Goal: Task Accomplishment & Management: Complete application form

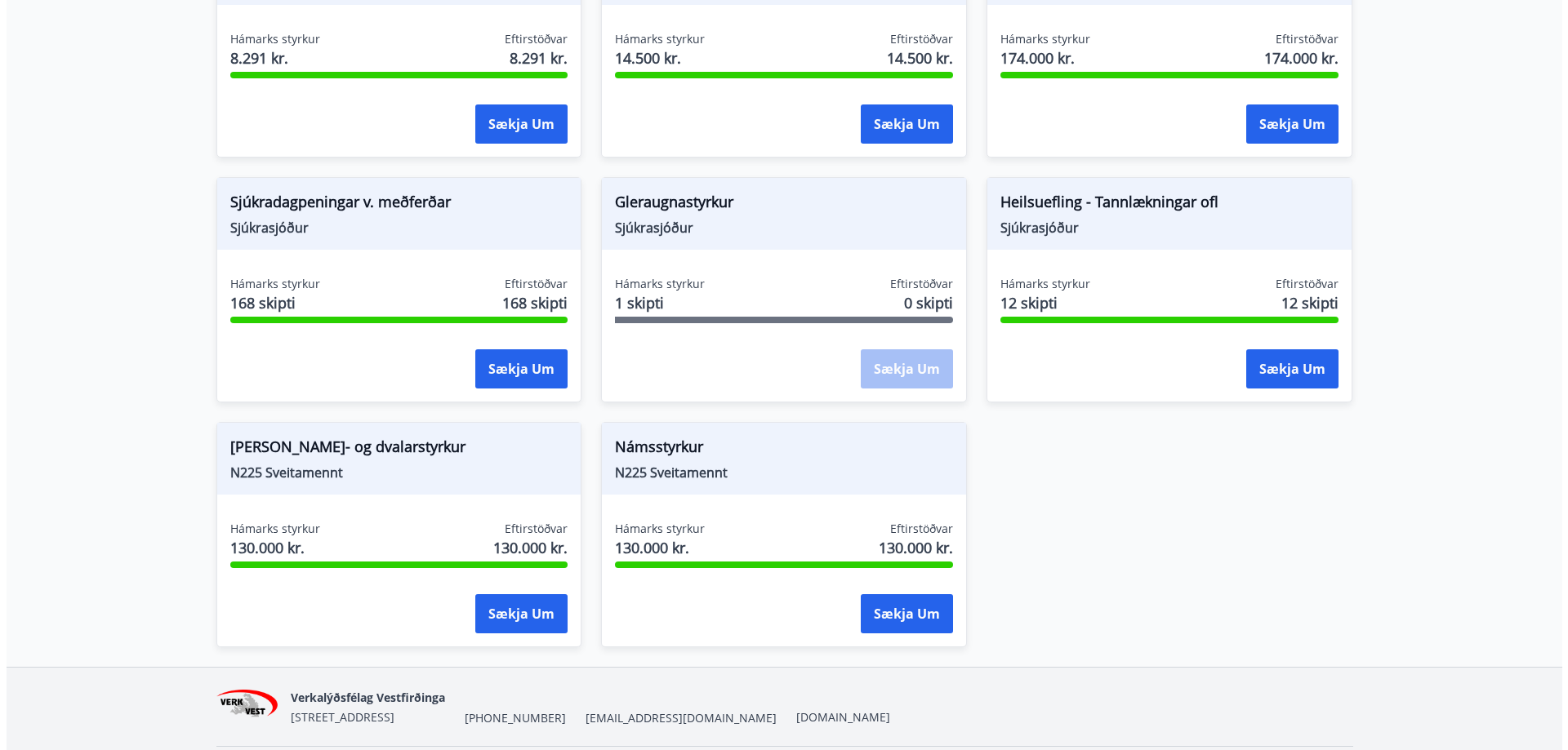
scroll to position [1279, 0]
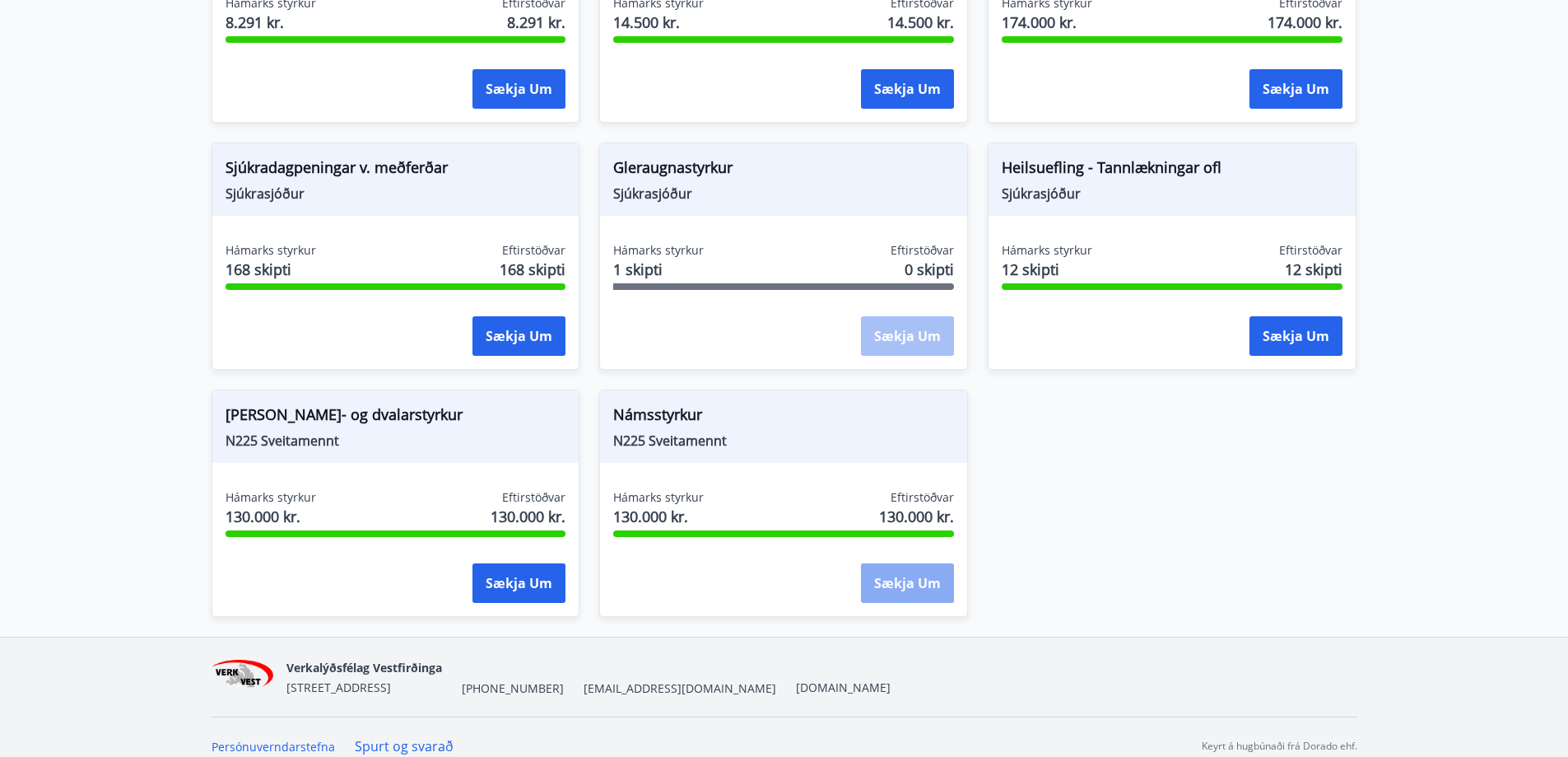
click at [880, 568] on button "Sækja um" at bounding box center [907, 583] width 93 height 39
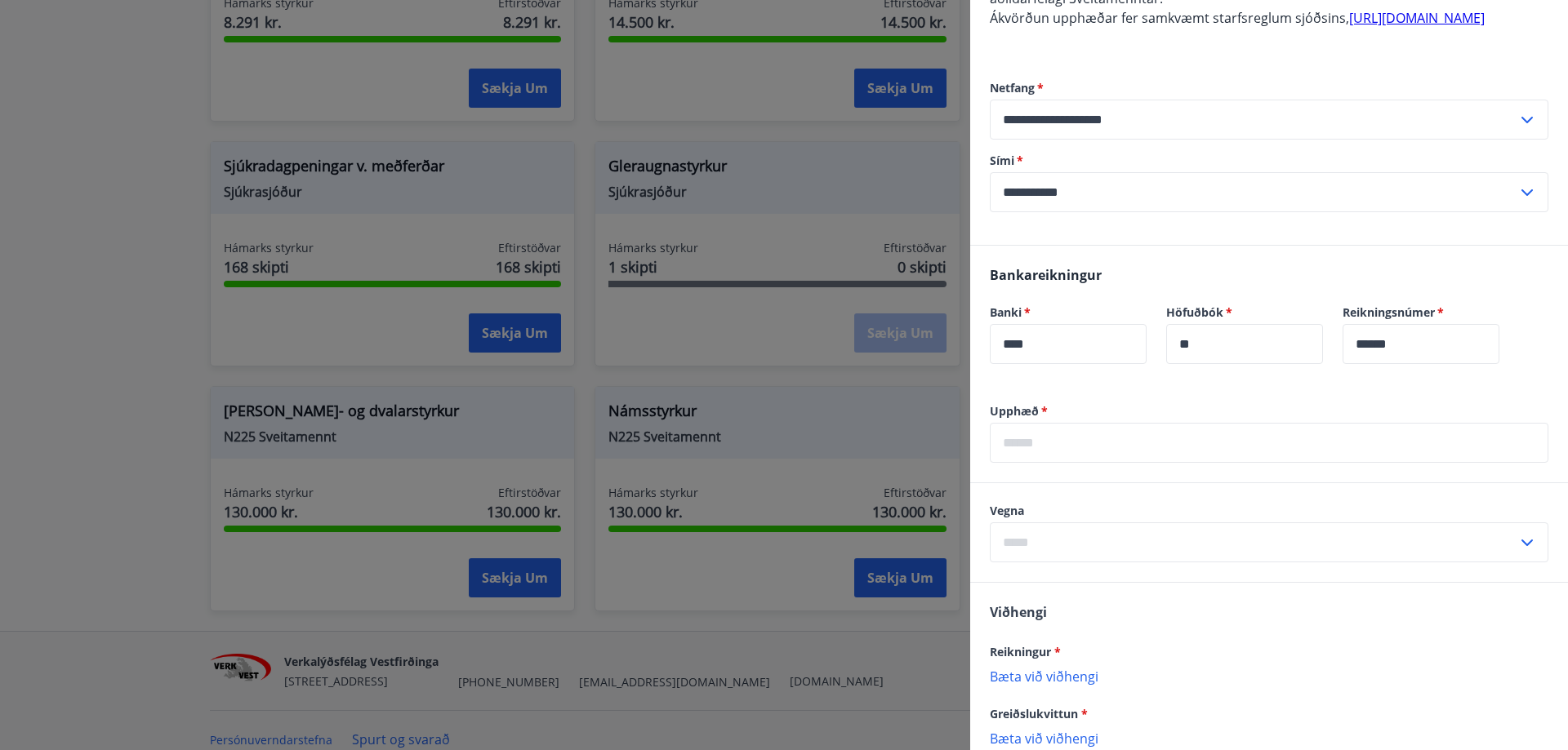
scroll to position [326, 0]
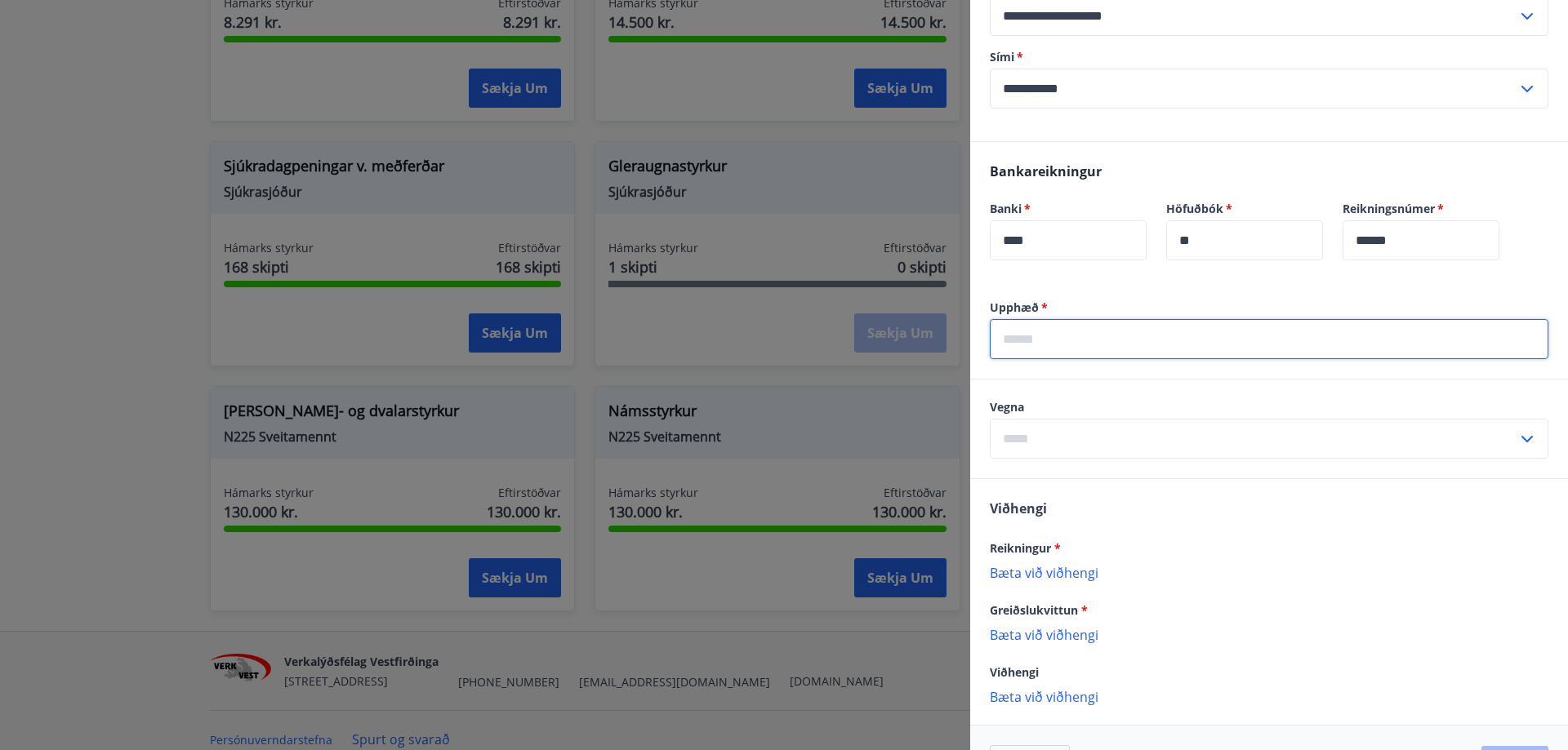
click at [1056, 358] on input "text" at bounding box center [1269, 339] width 558 height 40
type input "*******"
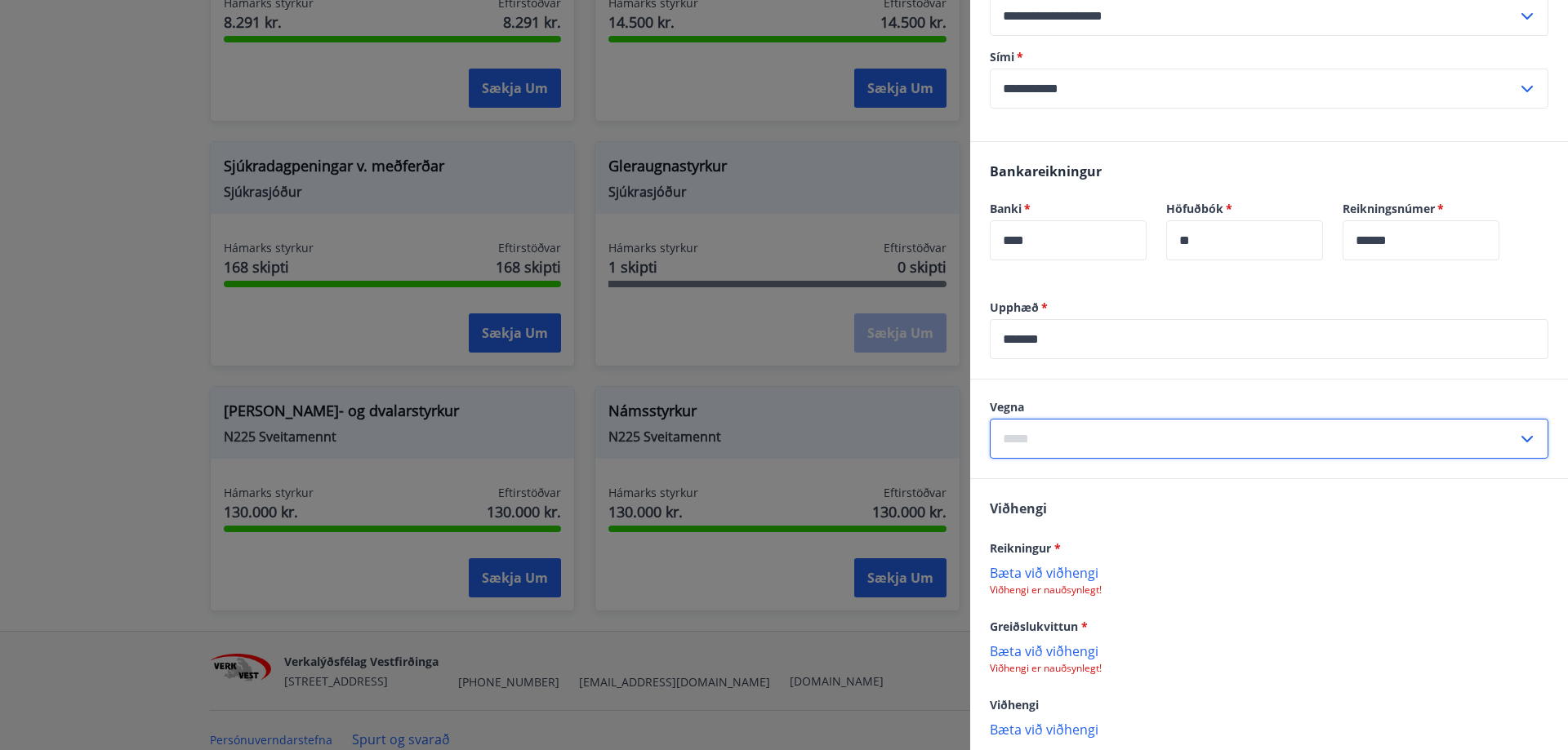
click at [1091, 452] on input "text" at bounding box center [1254, 438] width 528 height 40
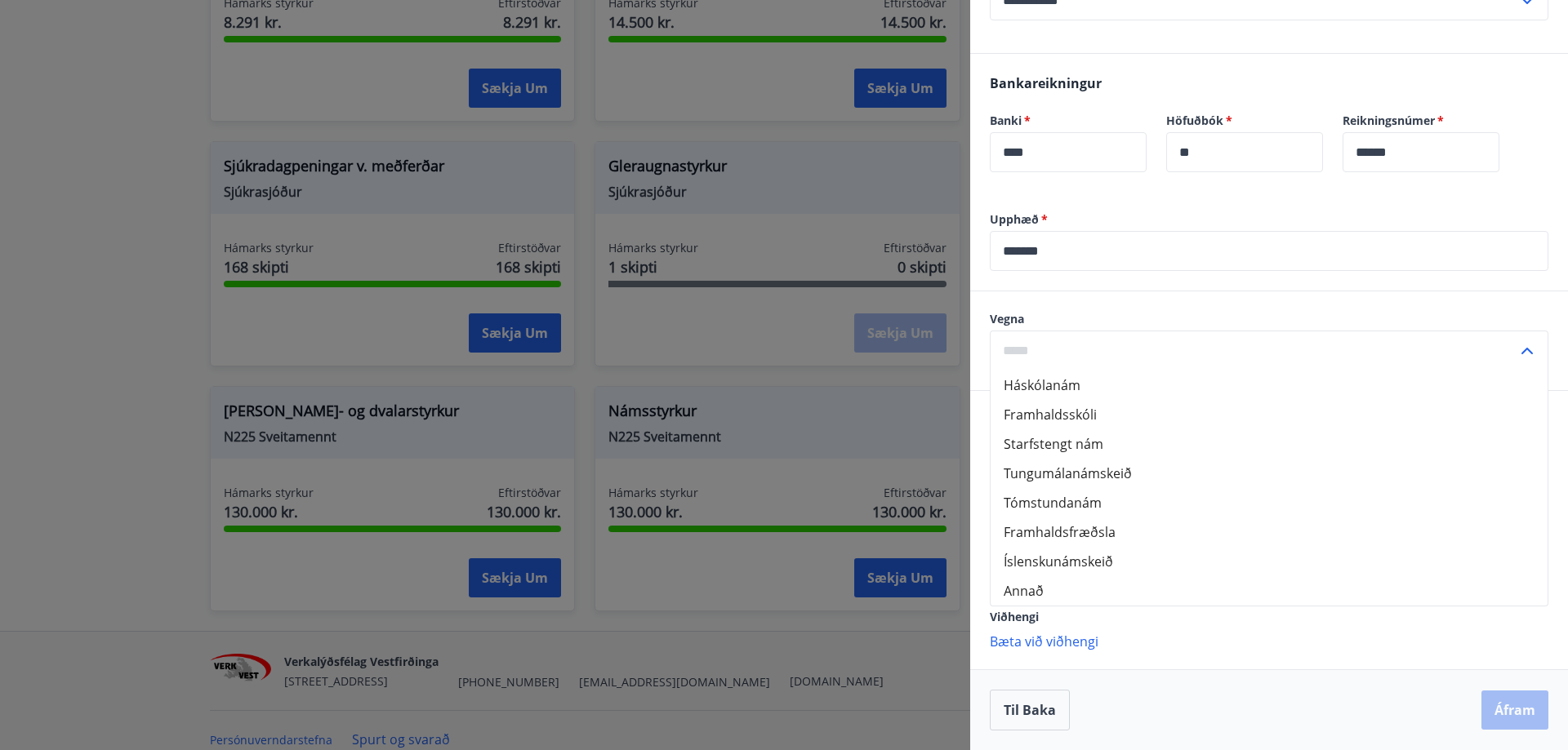
scroll to position [434, 0]
click at [1062, 444] on li "Starfstengt nám" at bounding box center [1268, 443] width 557 height 30
type input "**********"
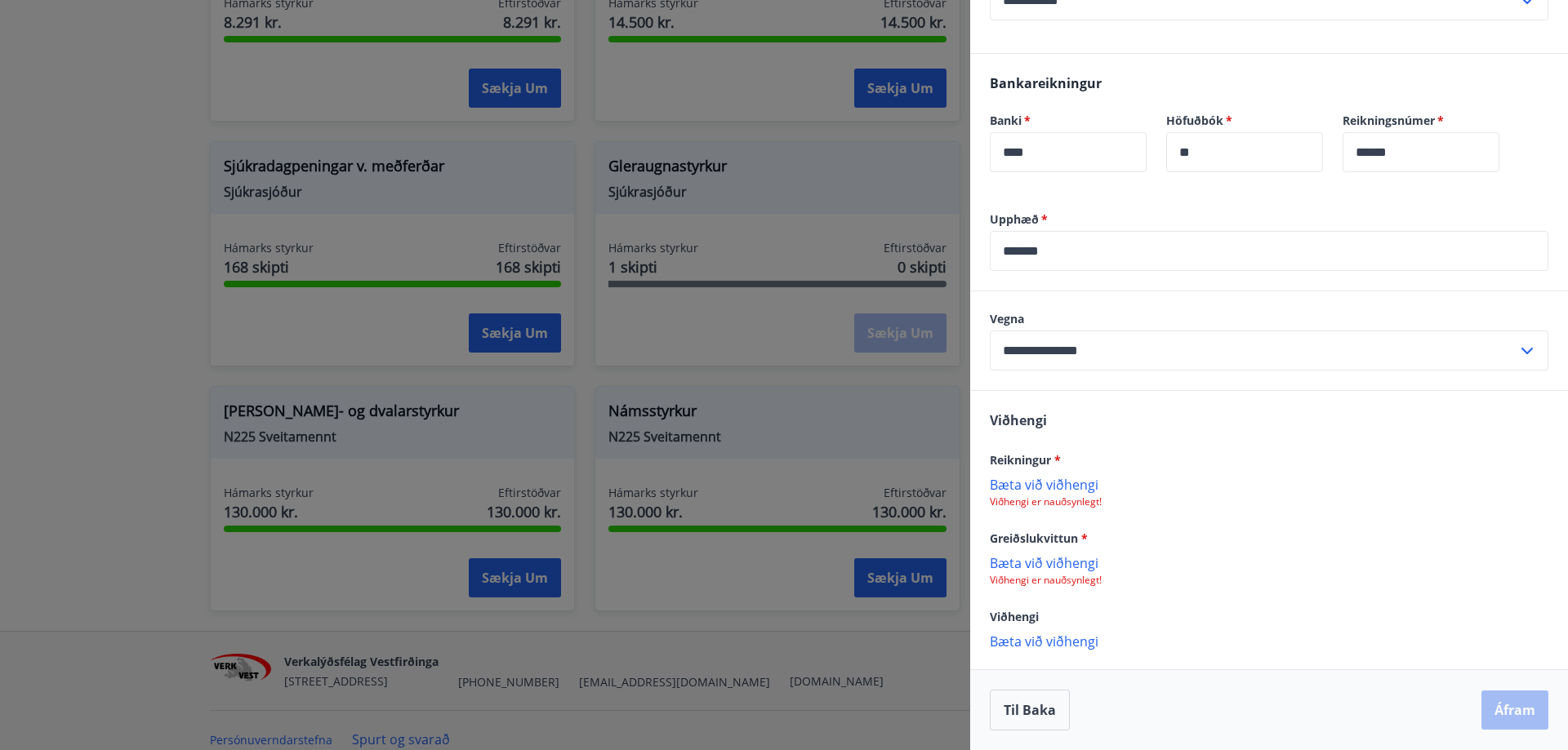
click at [1019, 485] on p "Bæta við viðhengi" at bounding box center [1269, 483] width 558 height 16
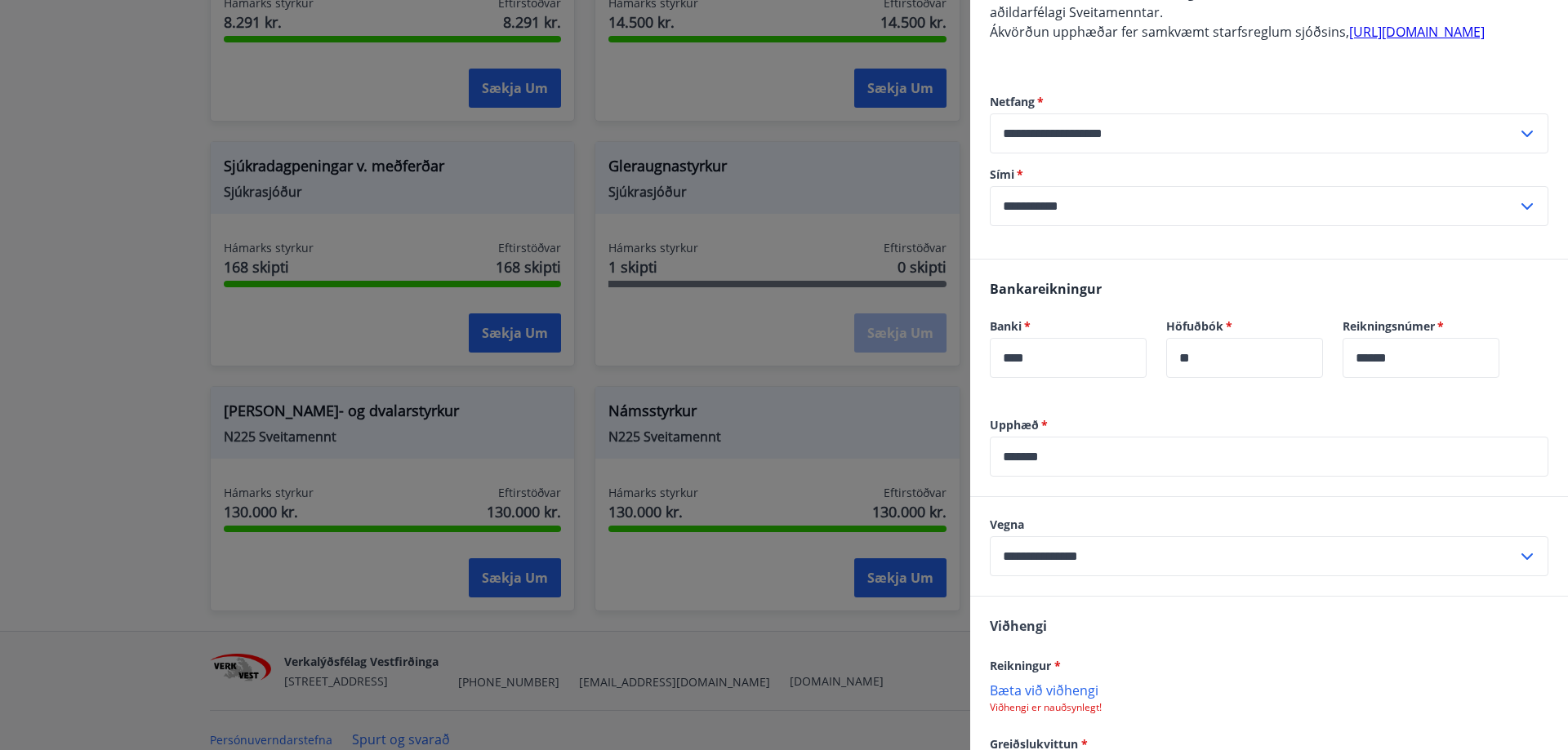
scroll to position [245, 0]
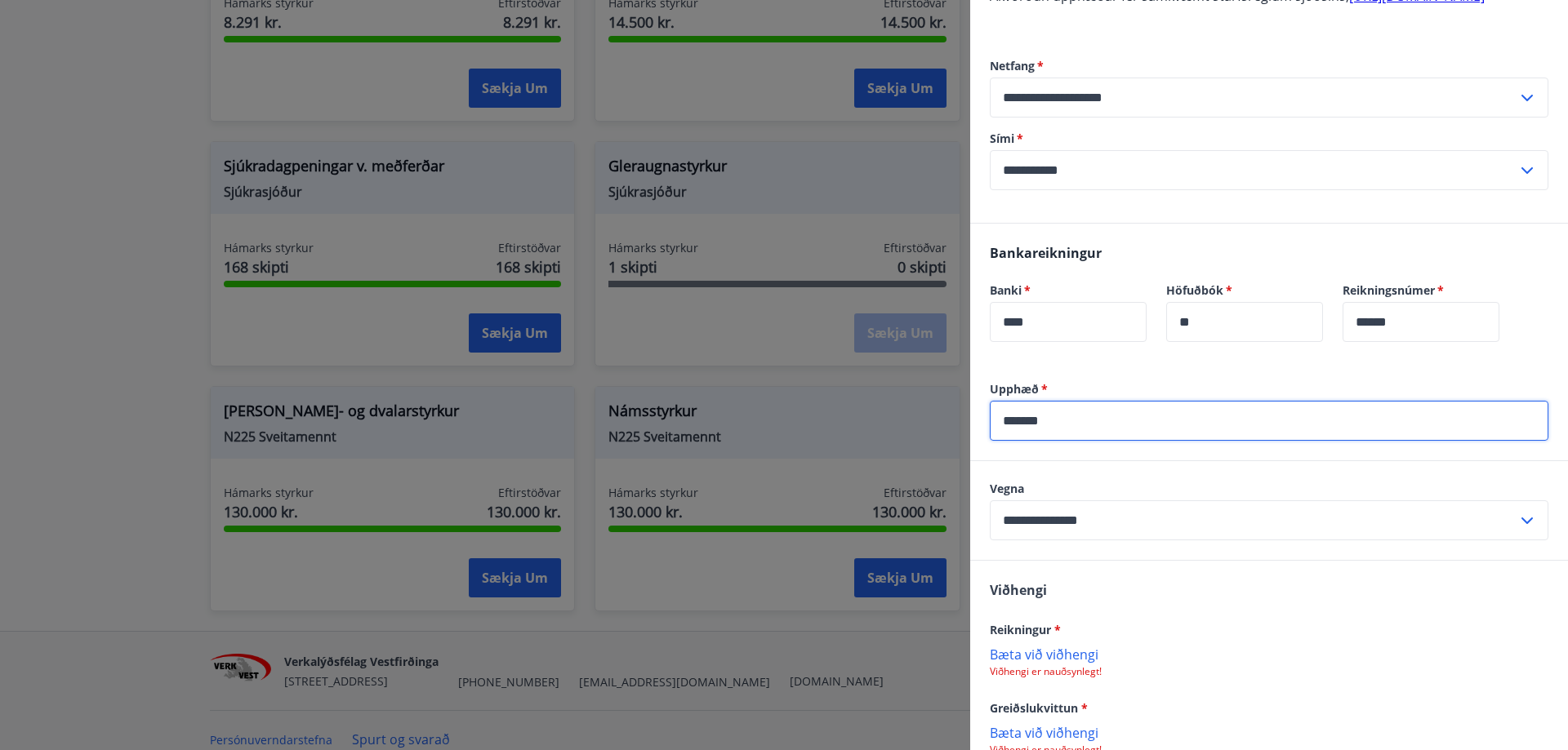
click at [1069, 441] on input "*******" at bounding box center [1269, 420] width 558 height 40
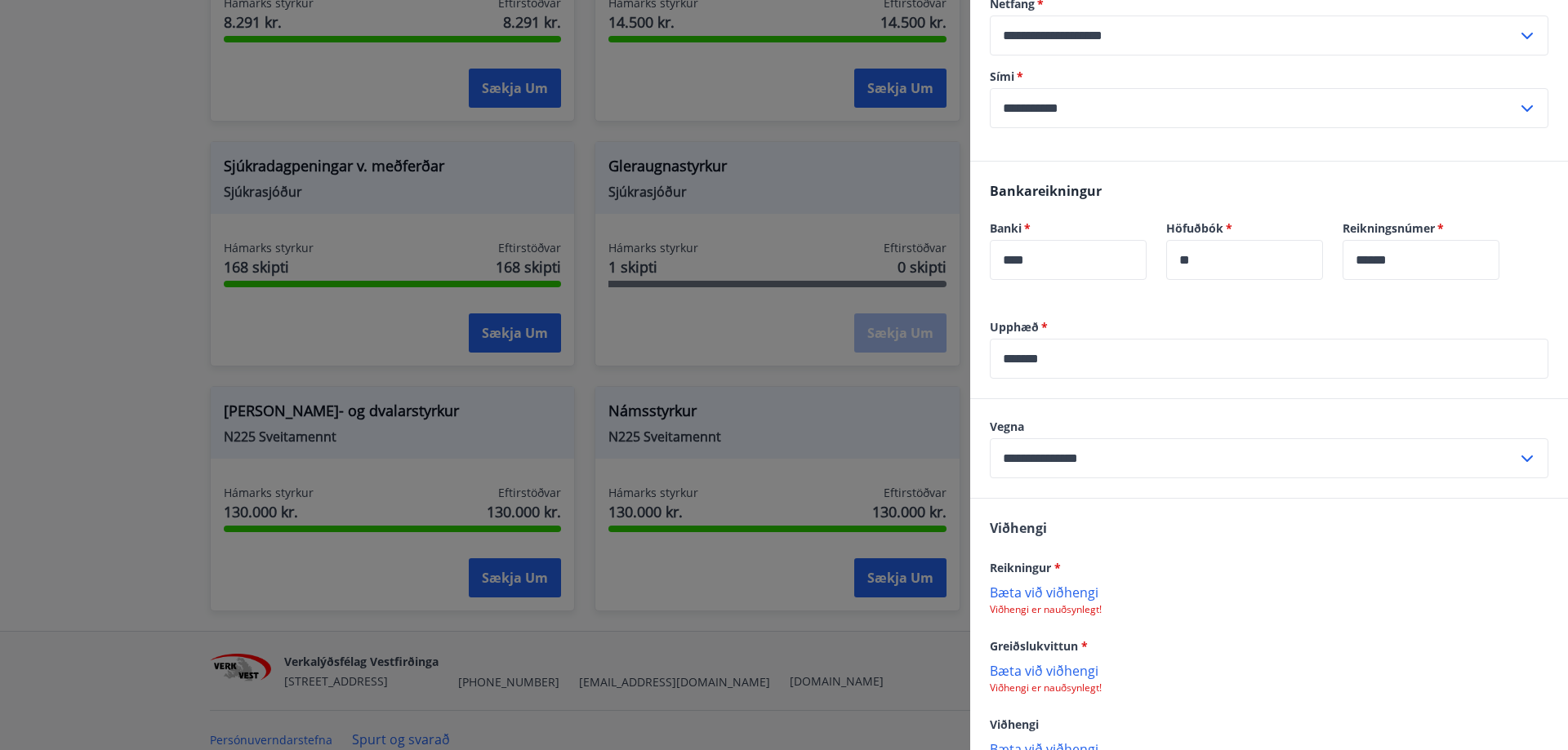
scroll to position [434, 0]
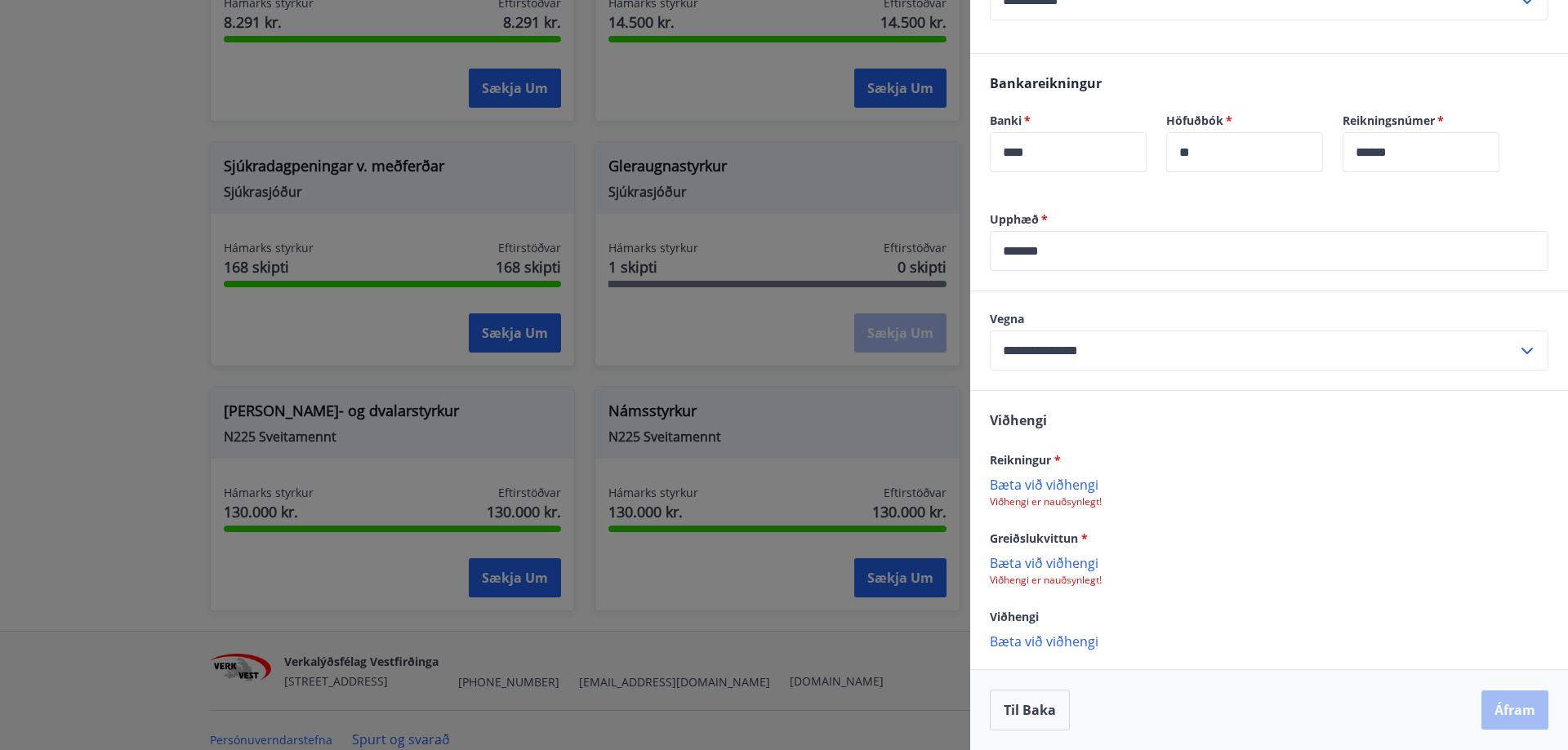
click at [1068, 489] on p "Bæta við viðhengi" at bounding box center [1269, 483] width 558 height 16
click at [1035, 558] on p "Bæta við viðhengi" at bounding box center [1269, 561] width 558 height 16
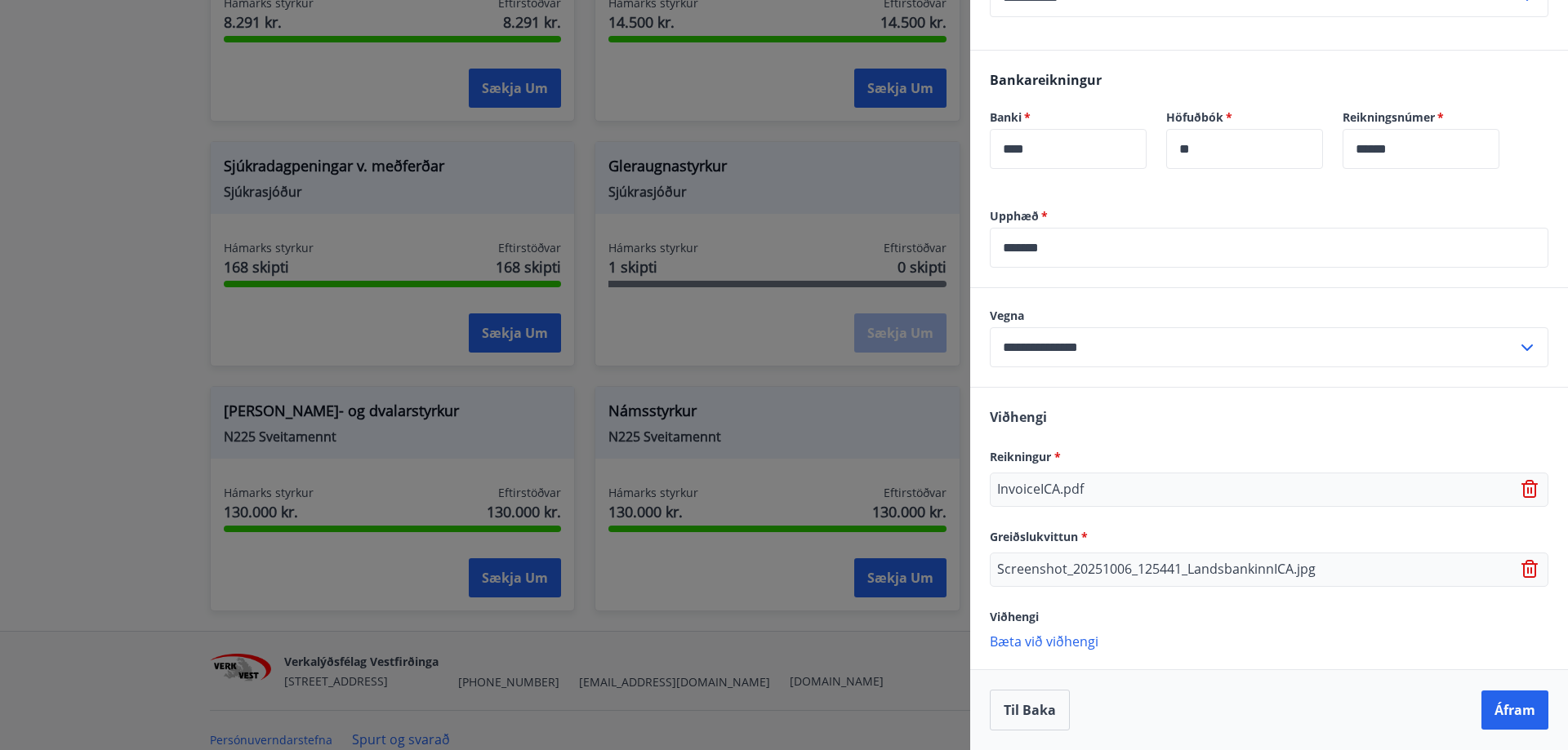
scroll to position [437, 0]
click at [1007, 638] on p "Bæta við viðhengi" at bounding box center [1269, 640] width 558 height 16
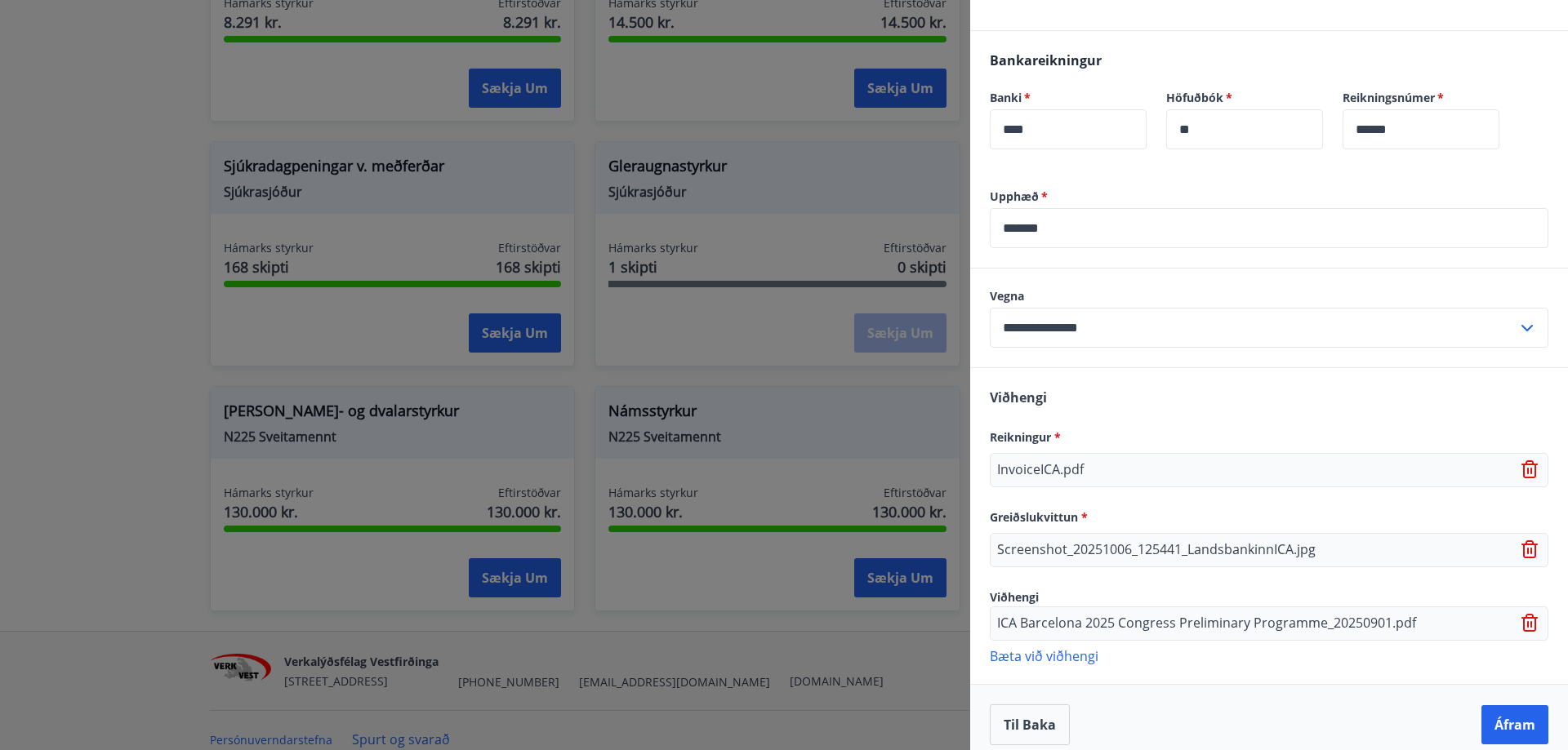
click at [1043, 663] on p "Bæta við viðhengi" at bounding box center [1269, 655] width 558 height 16
click at [1062, 704] on p "Bæta við viðhengi" at bounding box center [1269, 696] width 558 height 16
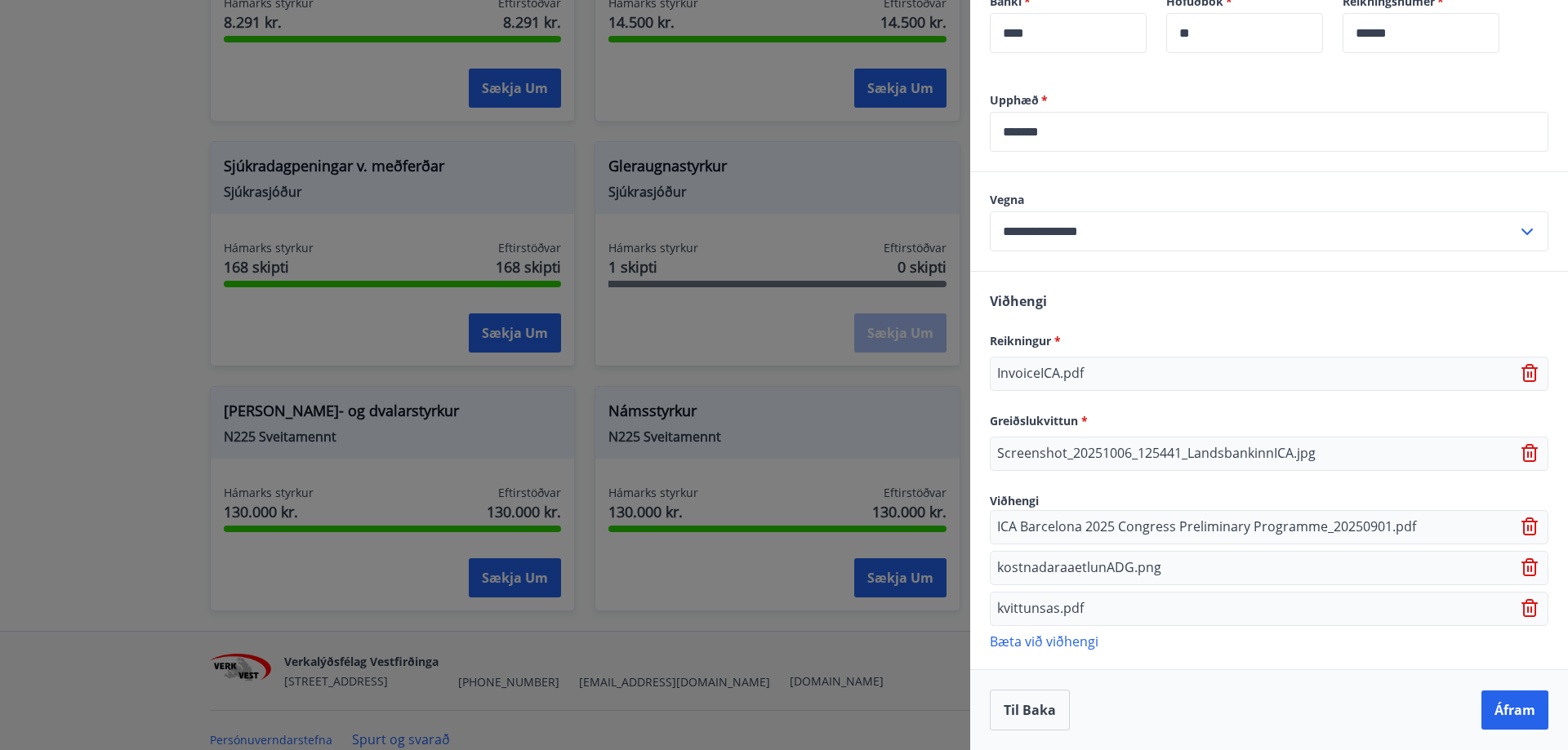
scroll to position [553, 0]
click at [1043, 638] on p "Bæta við viðhengi" at bounding box center [1269, 640] width 558 height 16
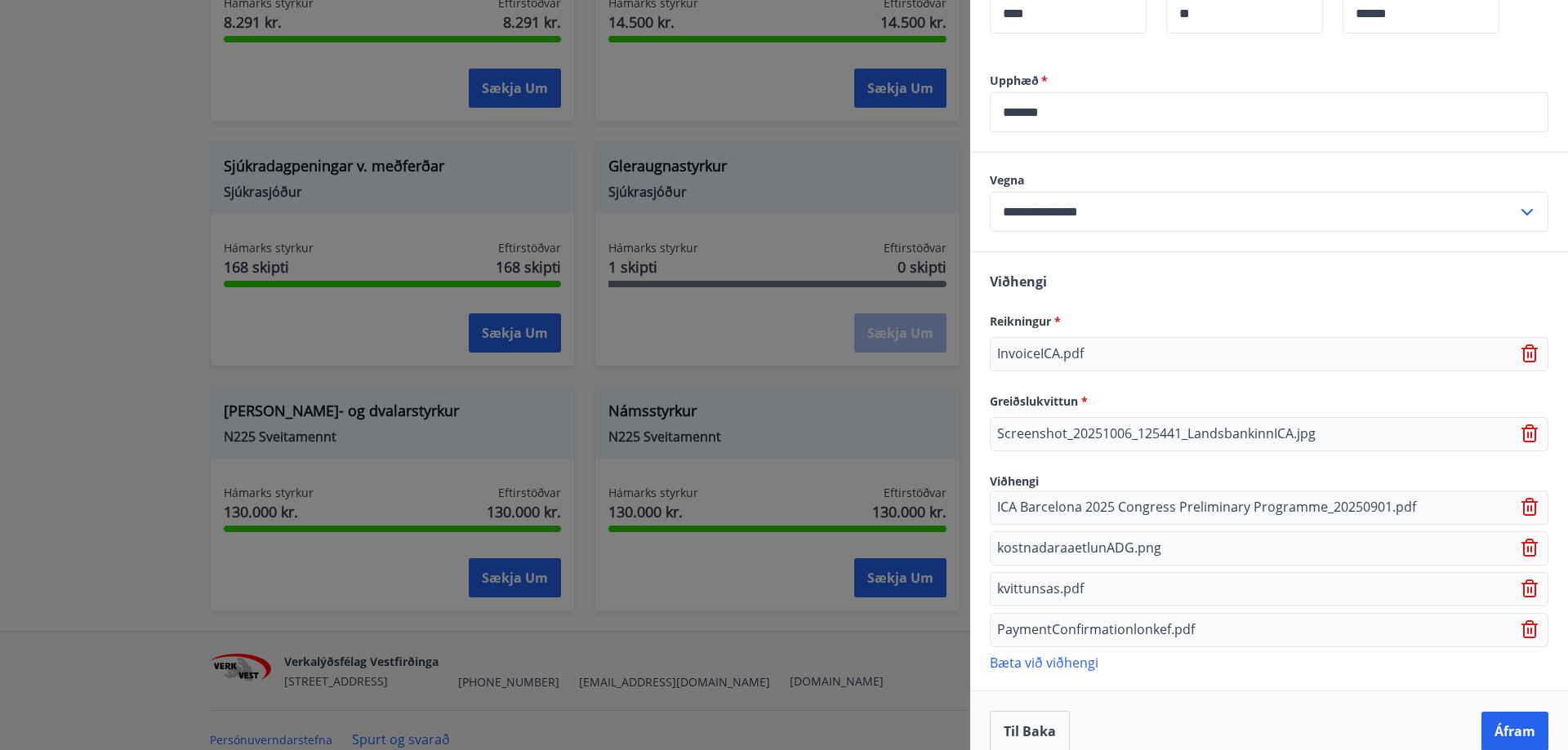
click at [1053, 670] on p "Bæta við viðhengi" at bounding box center [1269, 662] width 558 height 16
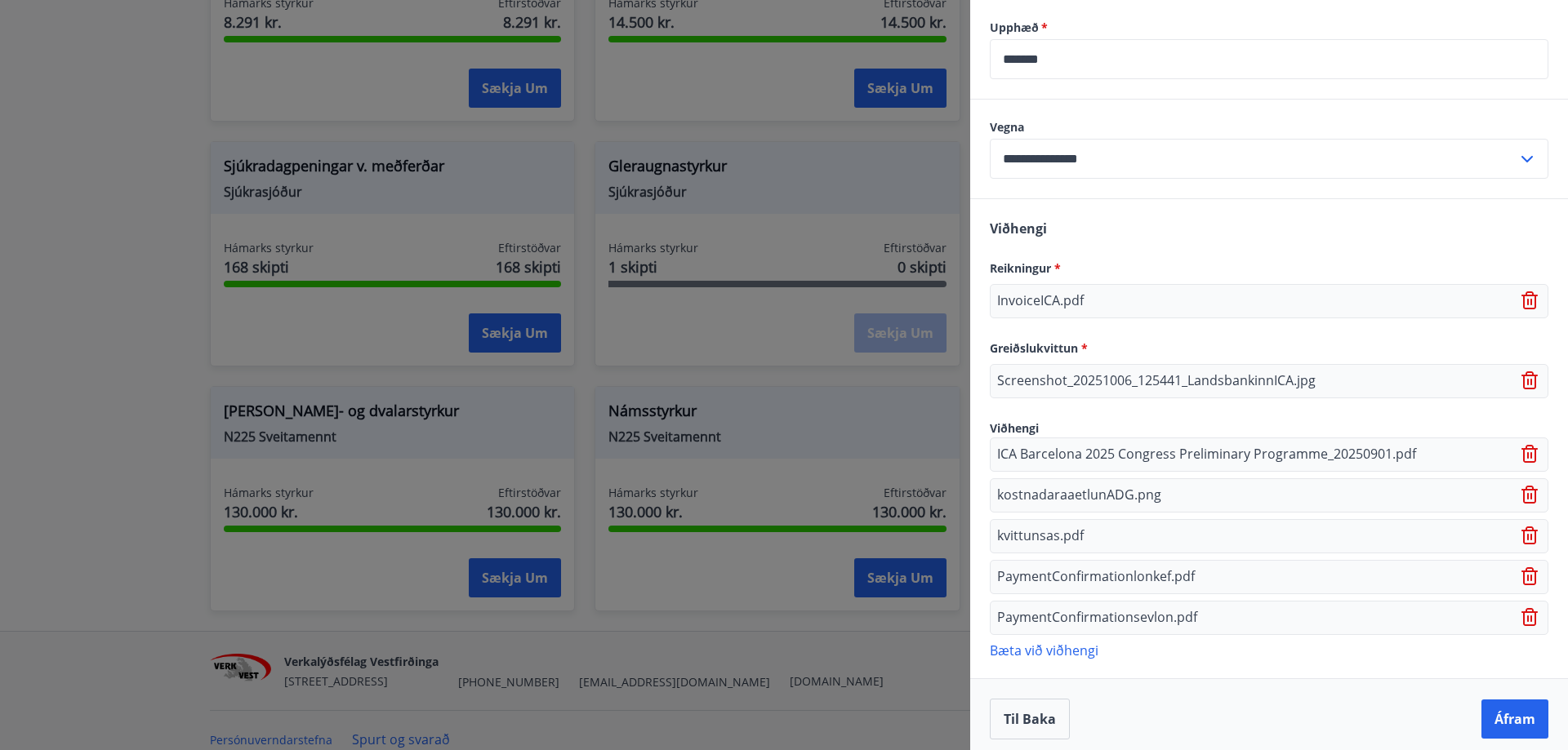
scroll to position [635, 0]
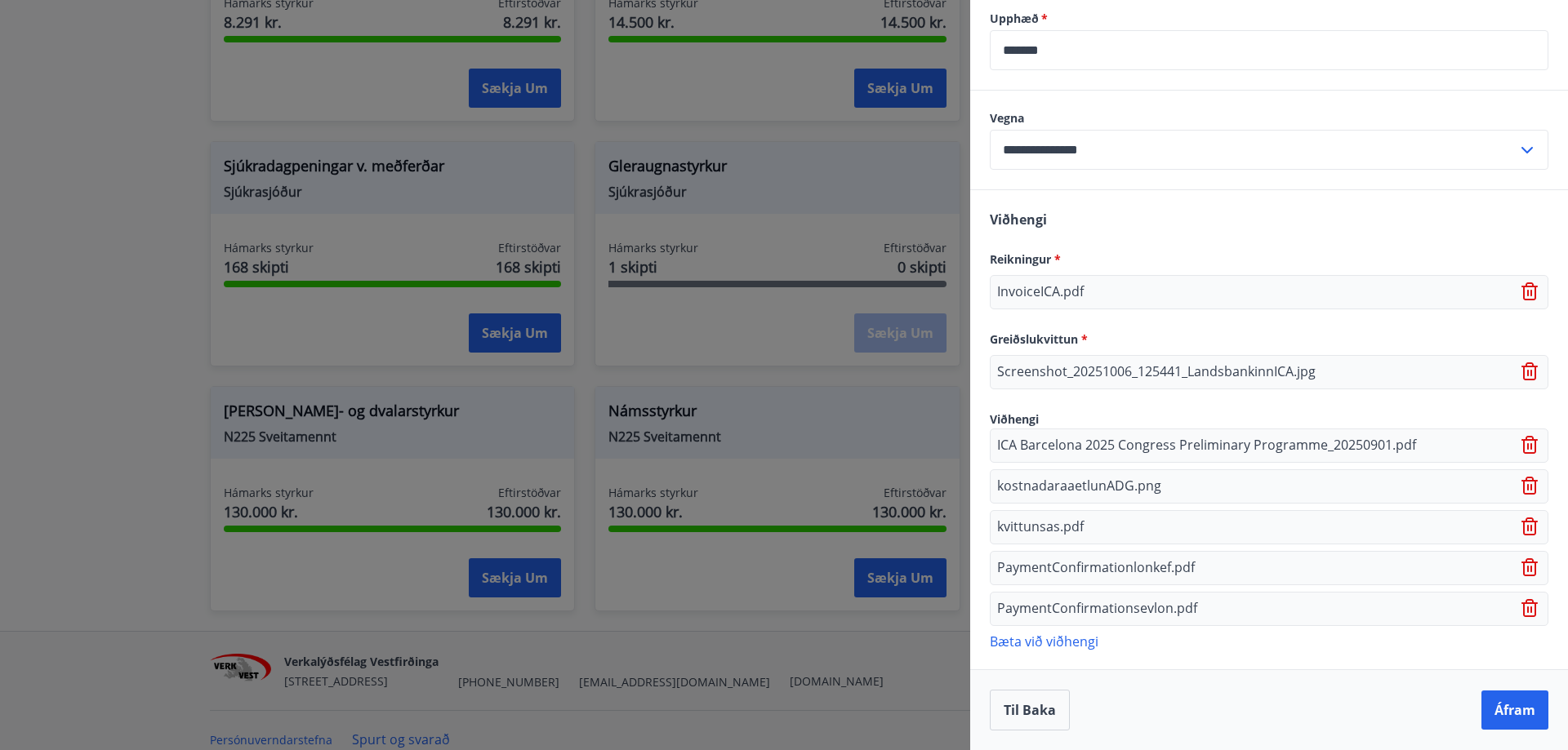
click at [1047, 645] on p "Bæta við viðhengi" at bounding box center [1269, 640] width 558 height 16
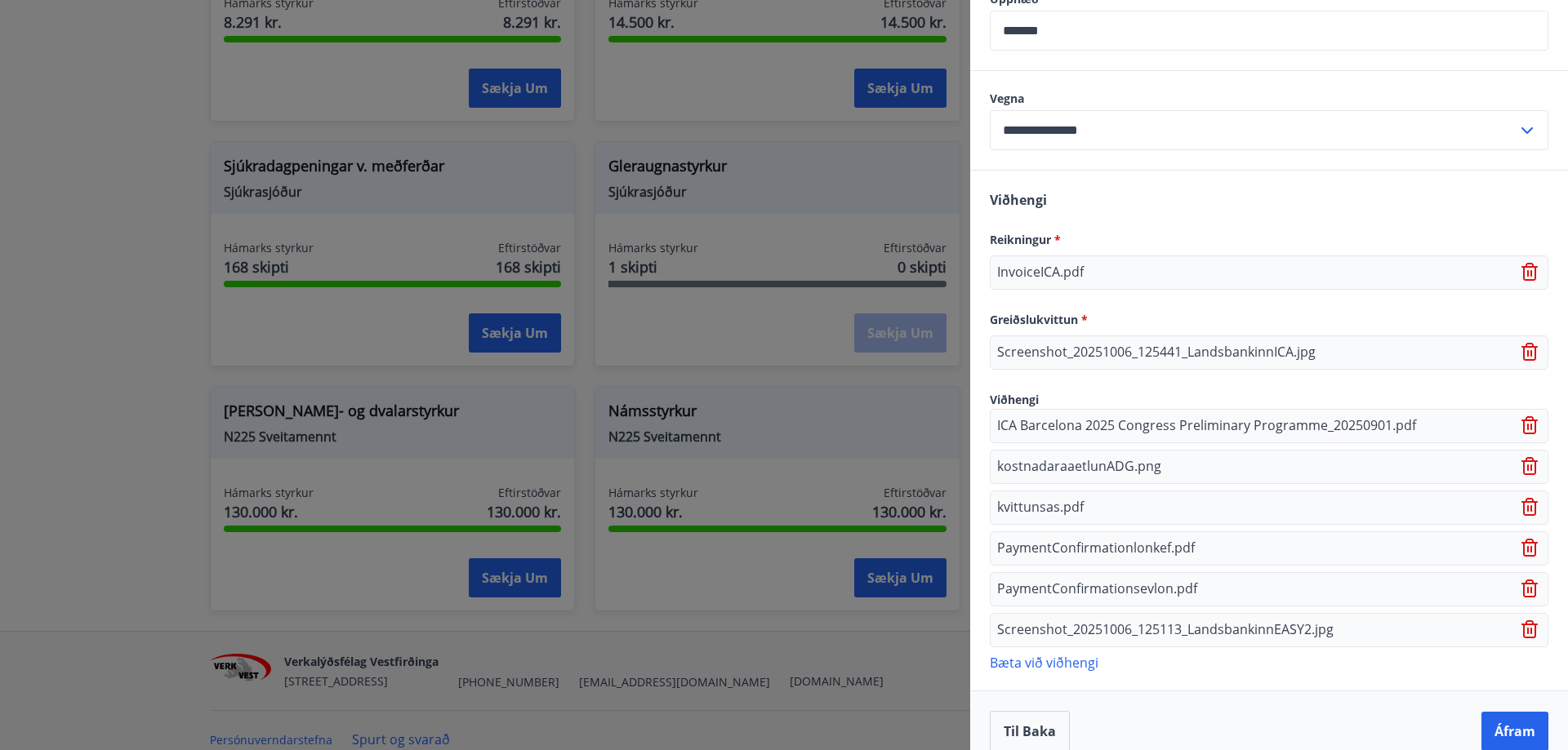
click at [1021, 670] on p "Bæta við viðhengi" at bounding box center [1269, 662] width 558 height 16
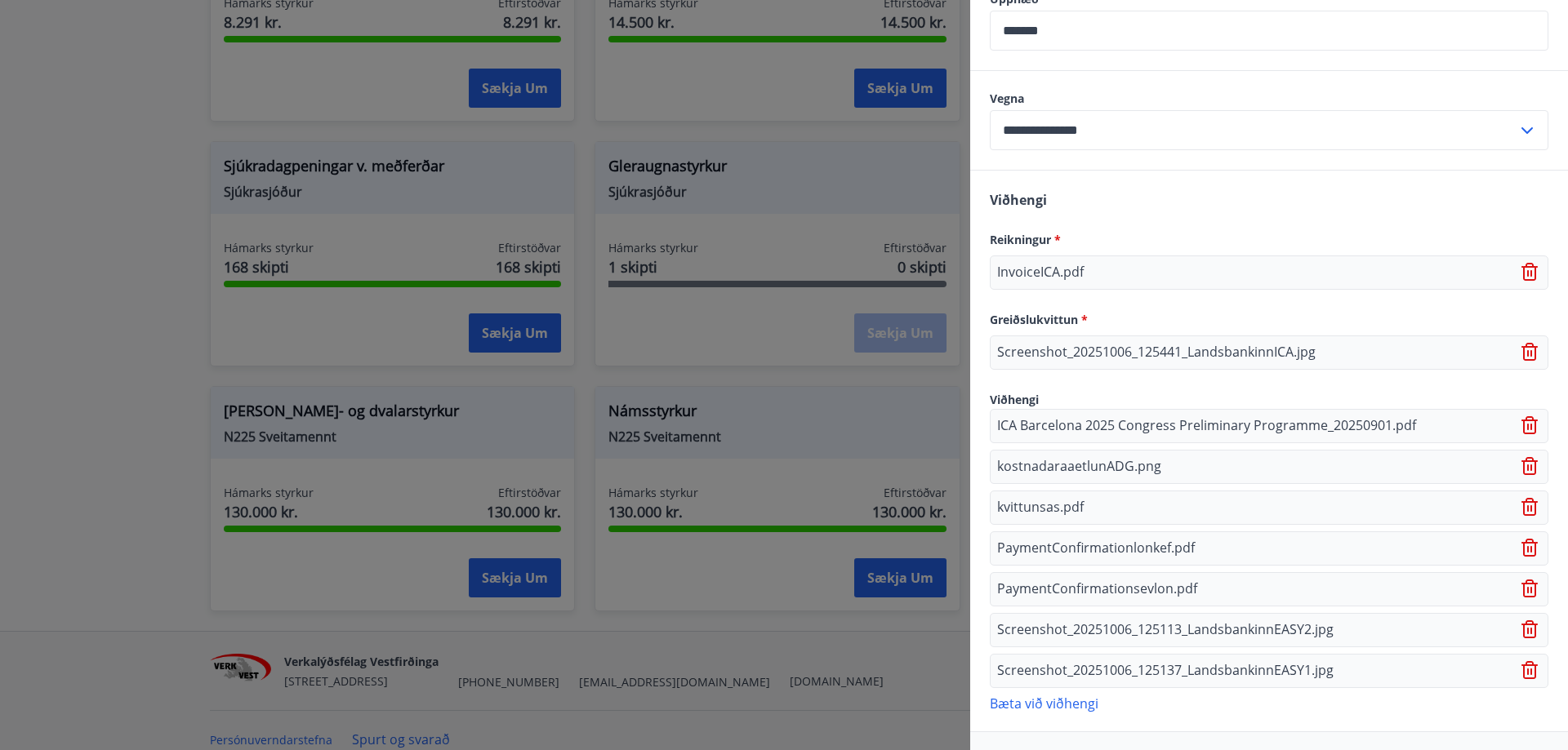
click at [1055, 711] on p "Bæta við viðhengi" at bounding box center [1269, 702] width 558 height 16
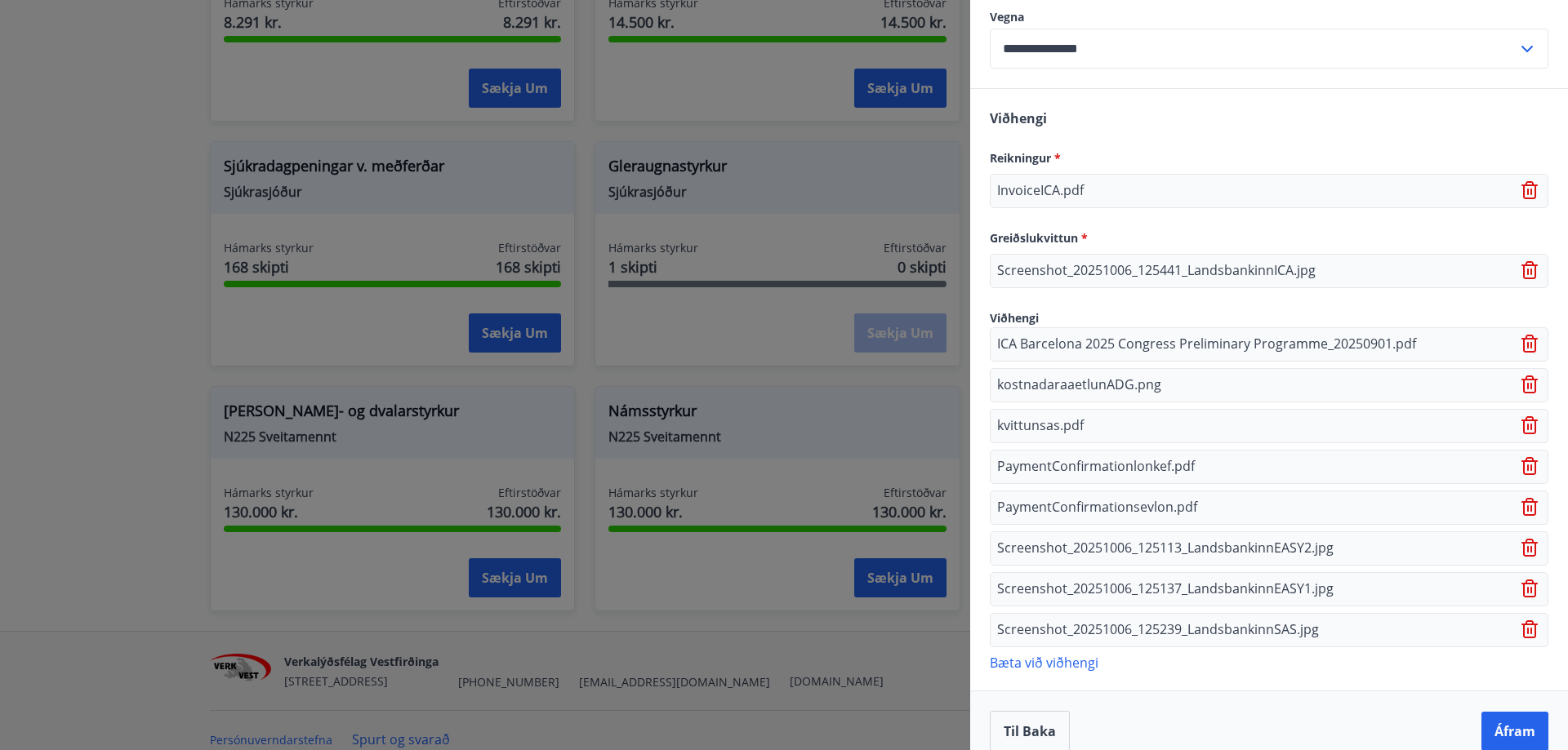
scroll to position [758, 0]
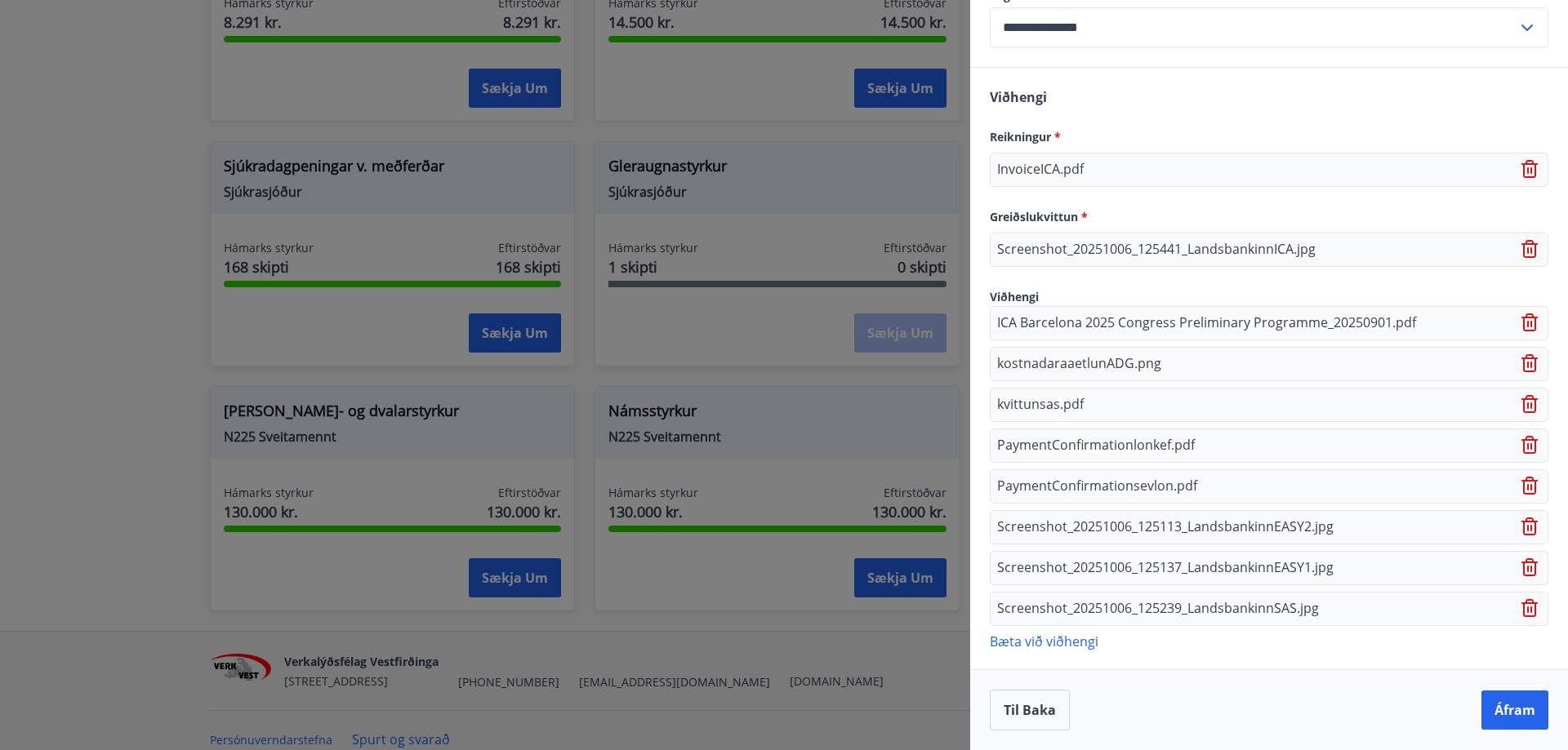
click at [1051, 640] on p "Bæta við viðhengi" at bounding box center [1269, 640] width 558 height 16
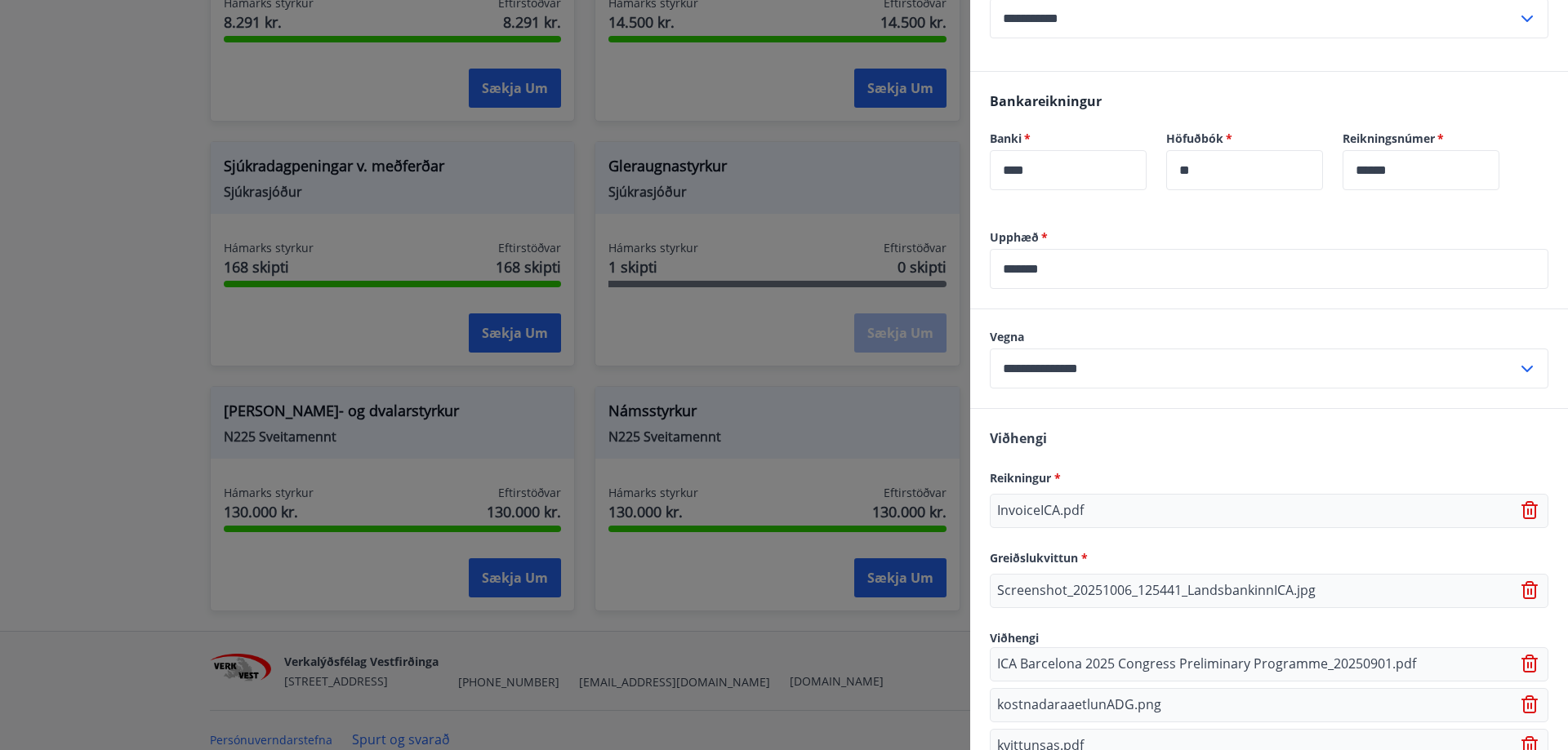
scroll to position [390, 0]
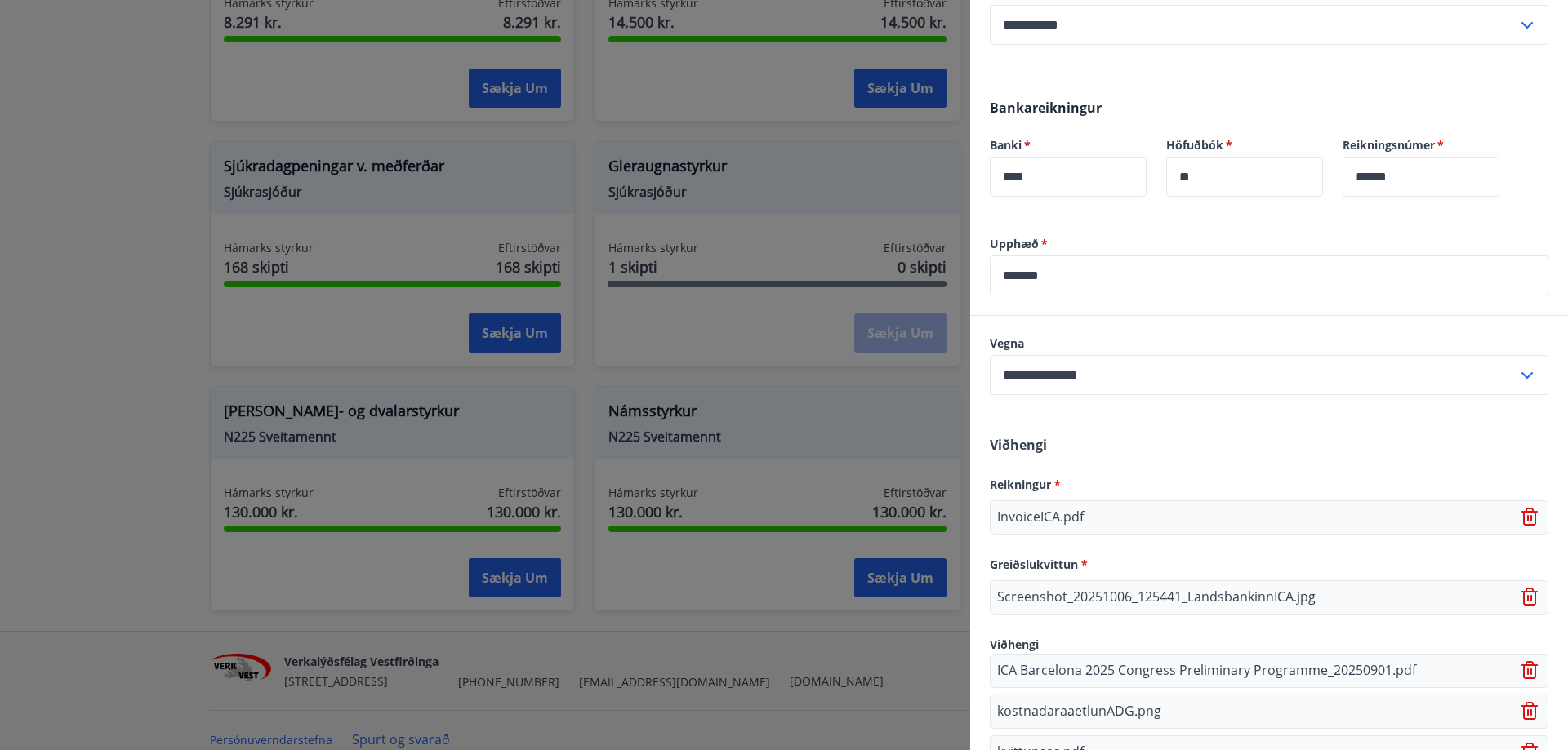
click at [1043, 251] on span "*" at bounding box center [1043, 244] width 9 height 15
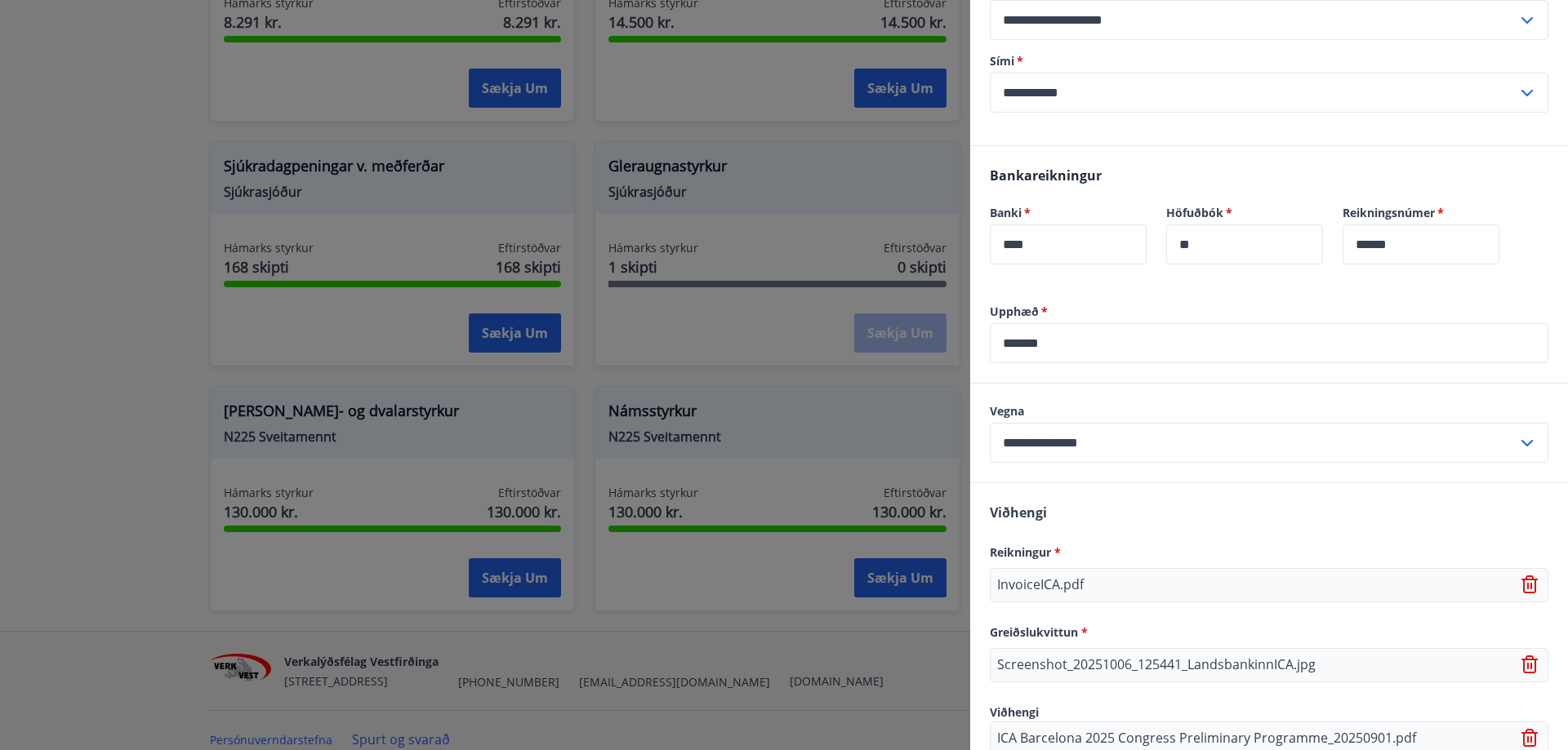
scroll to position [308, 0]
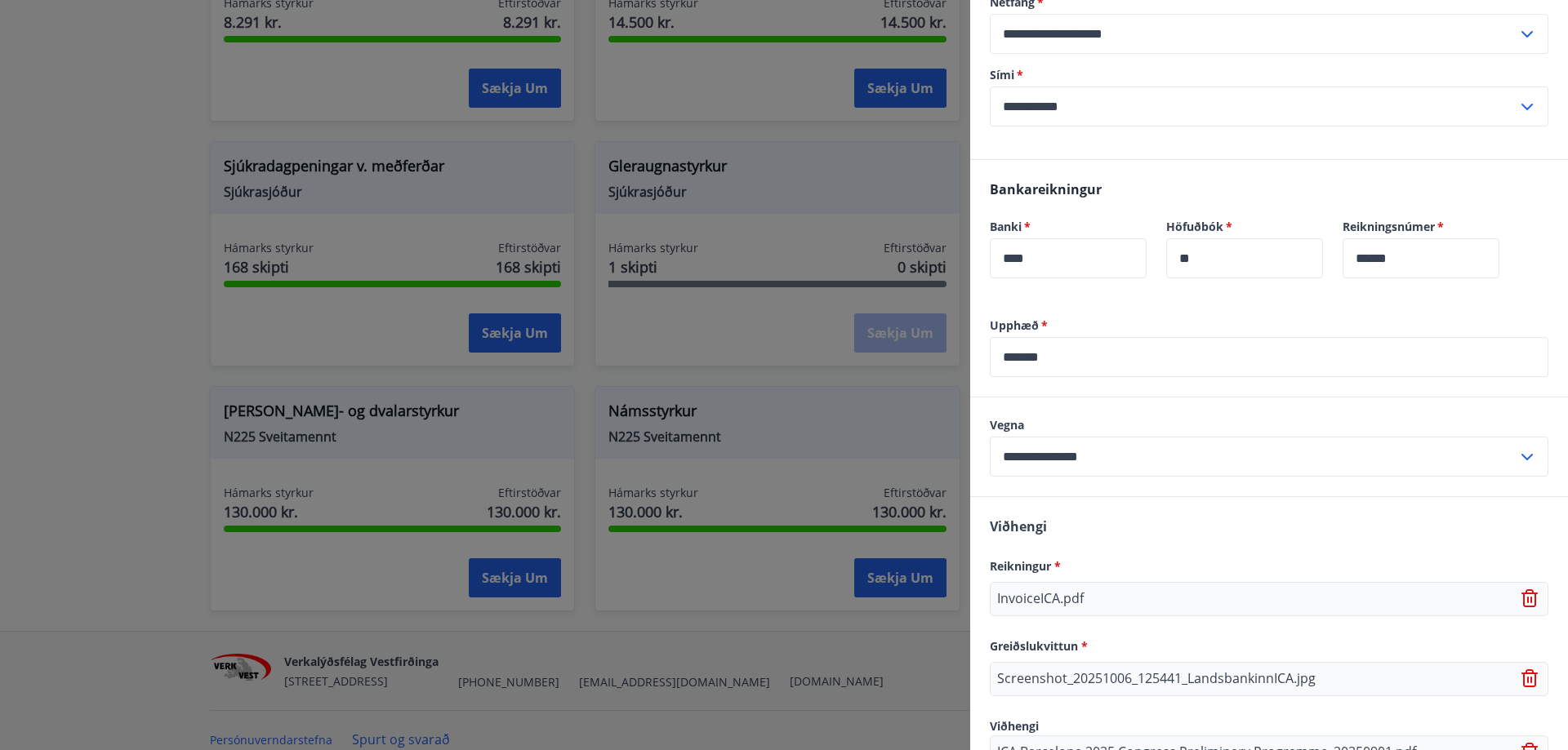
click at [1057, 375] on input "*******" at bounding box center [1269, 357] width 558 height 40
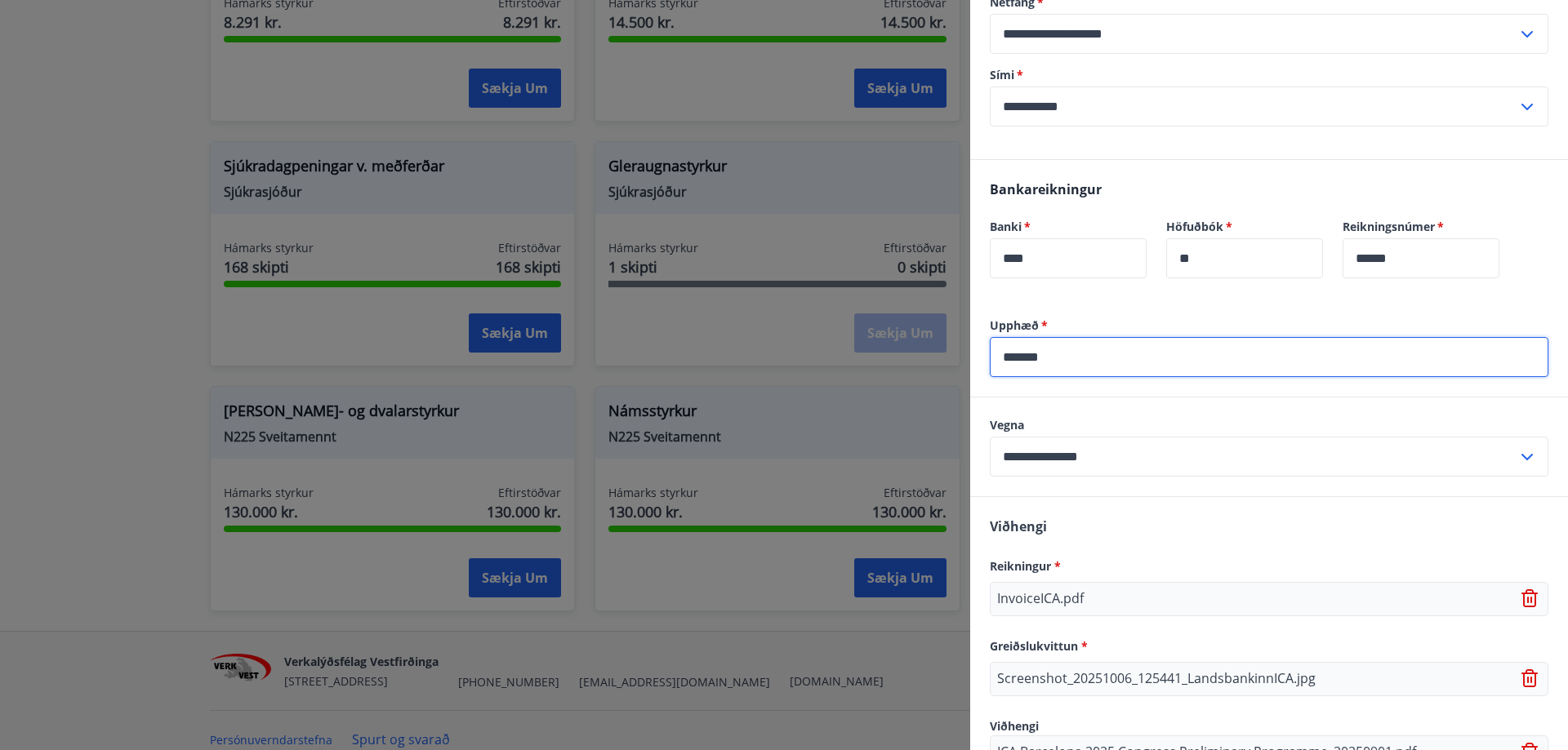
click at [1054, 375] on input "*******" at bounding box center [1269, 357] width 558 height 40
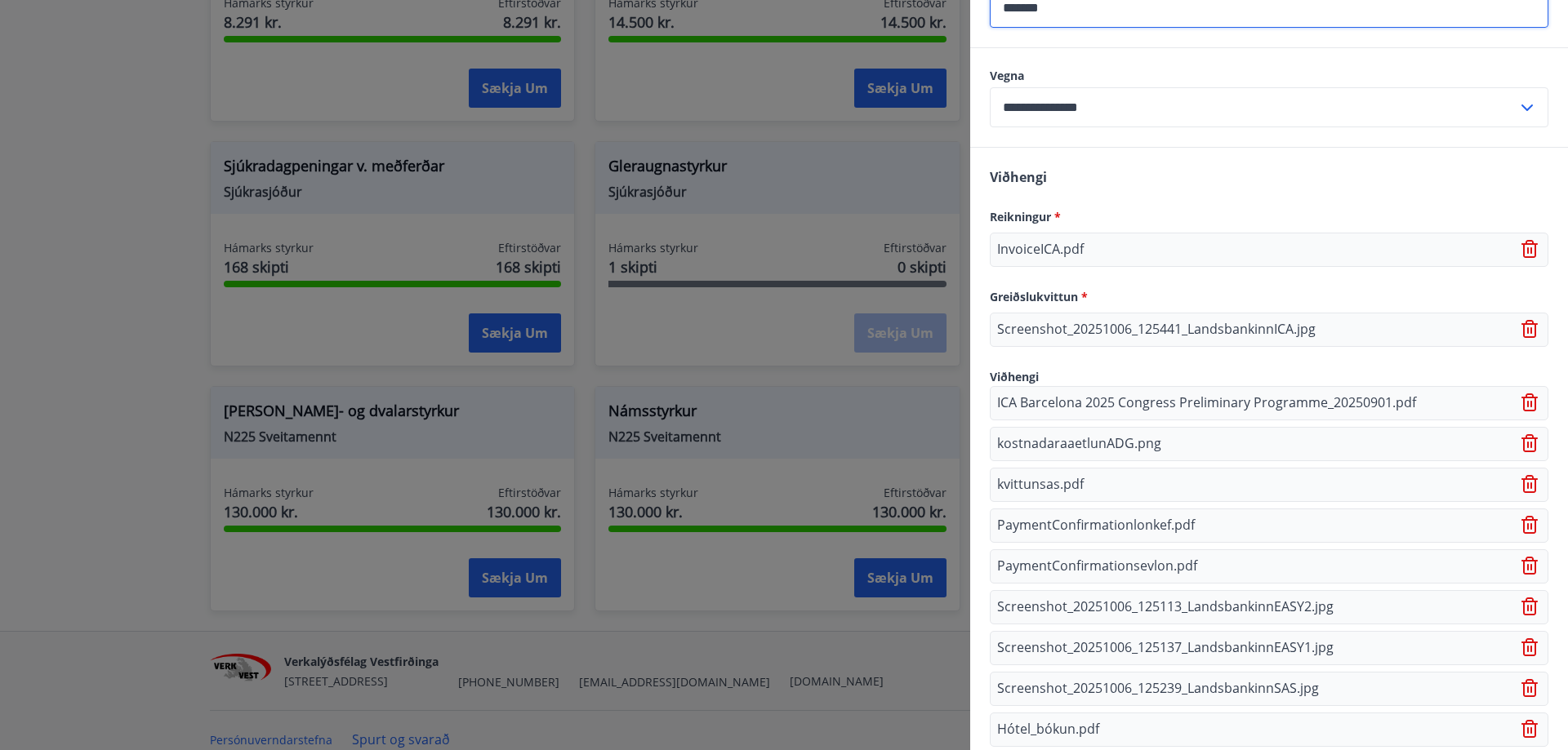
scroll to position [798, 0]
